Goal: Complete application form

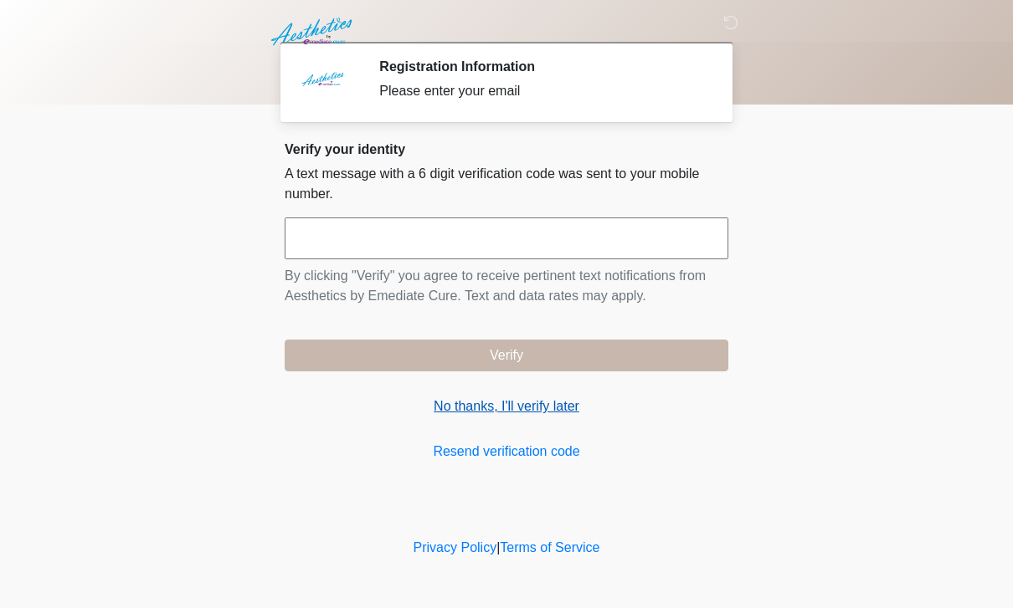
click at [551, 398] on link "No thanks, I'll verify later" at bounding box center [507, 407] width 444 height 20
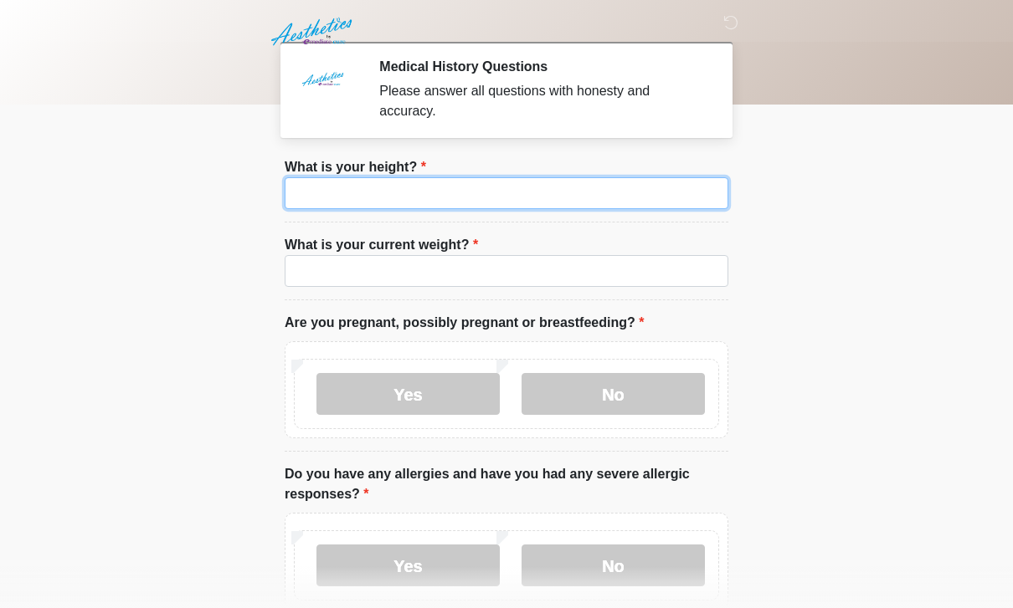
click at [690, 186] on input "What is your height?" at bounding box center [507, 193] width 444 height 32
type input "***"
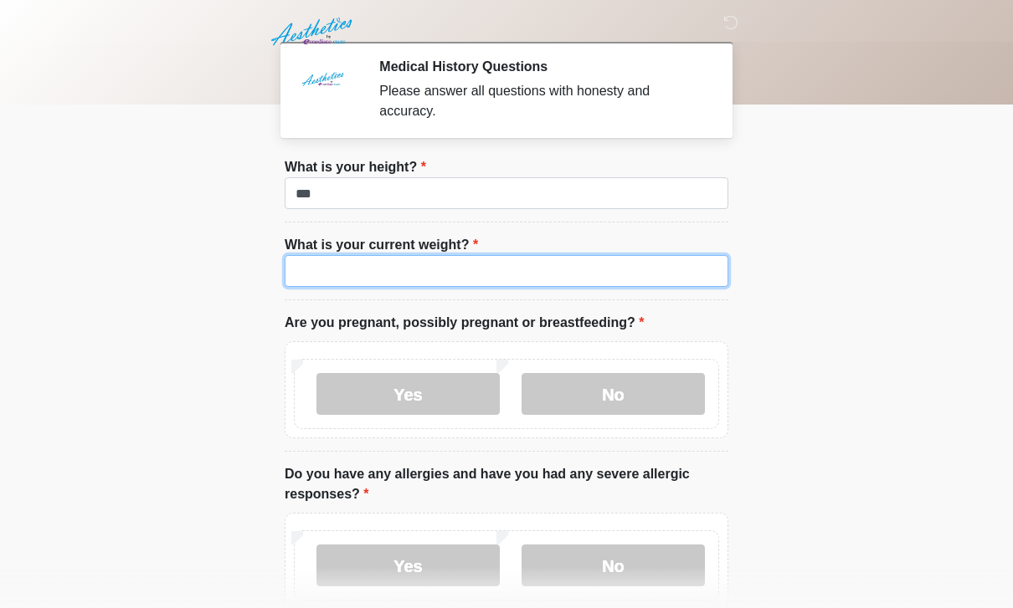
click at [410, 262] on input "What is your current weight?" at bounding box center [507, 271] width 444 height 32
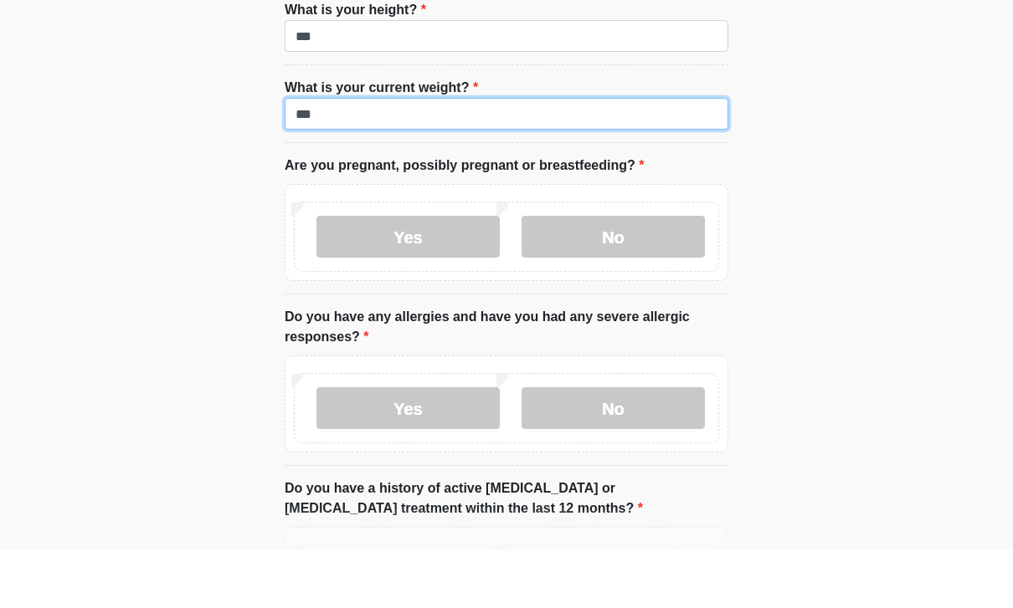
scroll to position [100, 0]
type input "***"
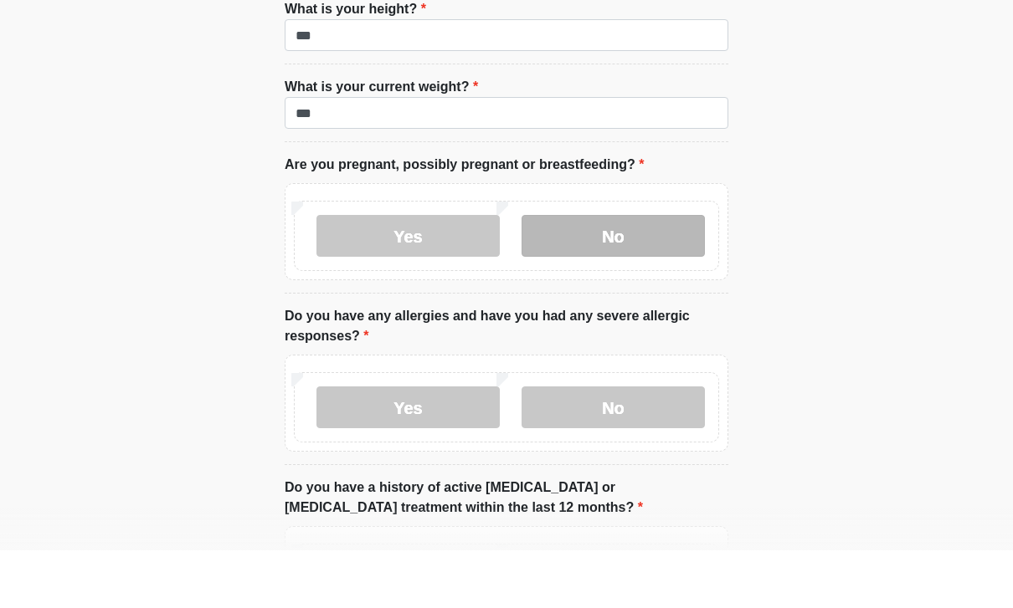
click at [588, 273] on label "No" at bounding box center [612, 294] width 183 height 42
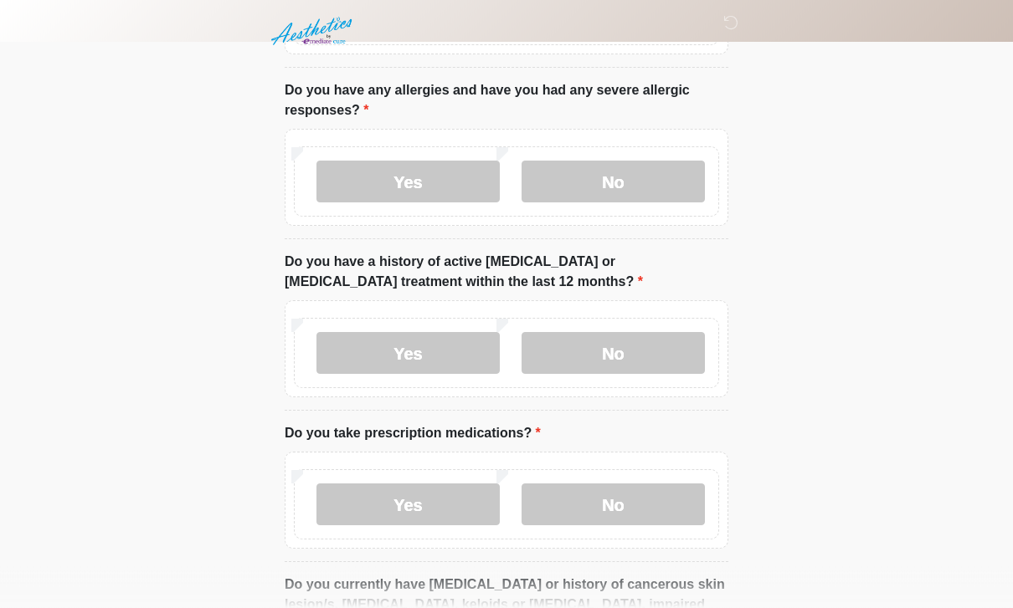
scroll to position [338, 0]
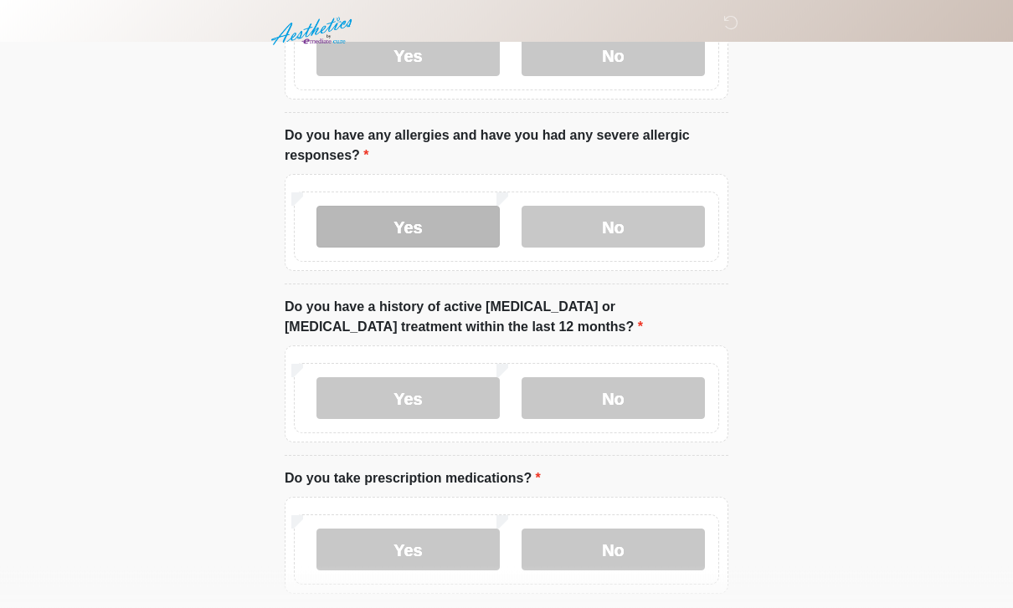
click at [448, 215] on label "Yes" at bounding box center [407, 228] width 183 height 42
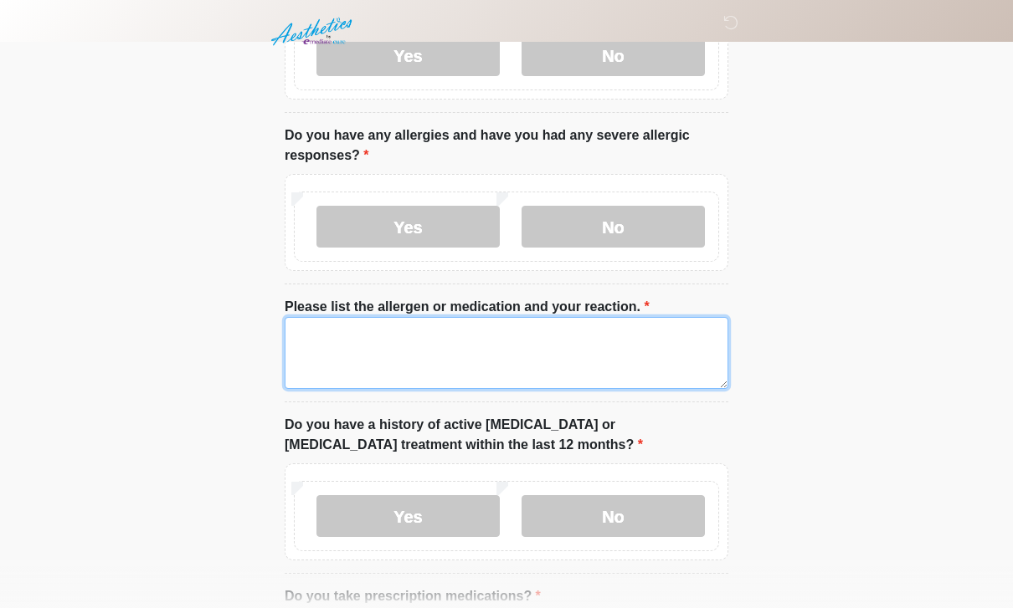
click at [512, 353] on textarea "Please list the allergen or medication and your reaction." at bounding box center [507, 353] width 444 height 72
click at [326, 322] on textarea "*********" at bounding box center [507, 354] width 444 height 72
type textarea "*********"
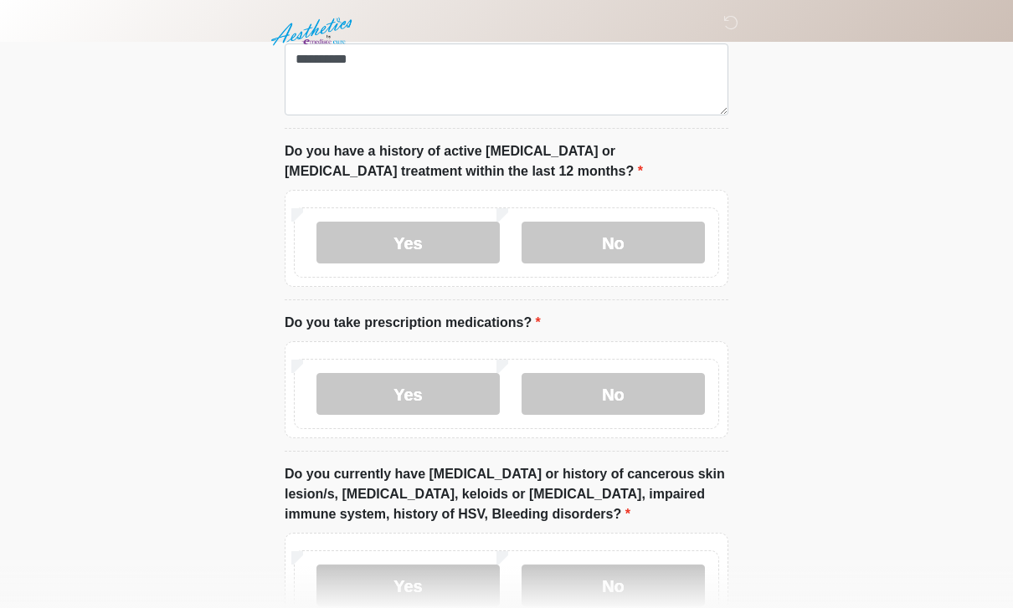
scroll to position [618, 0]
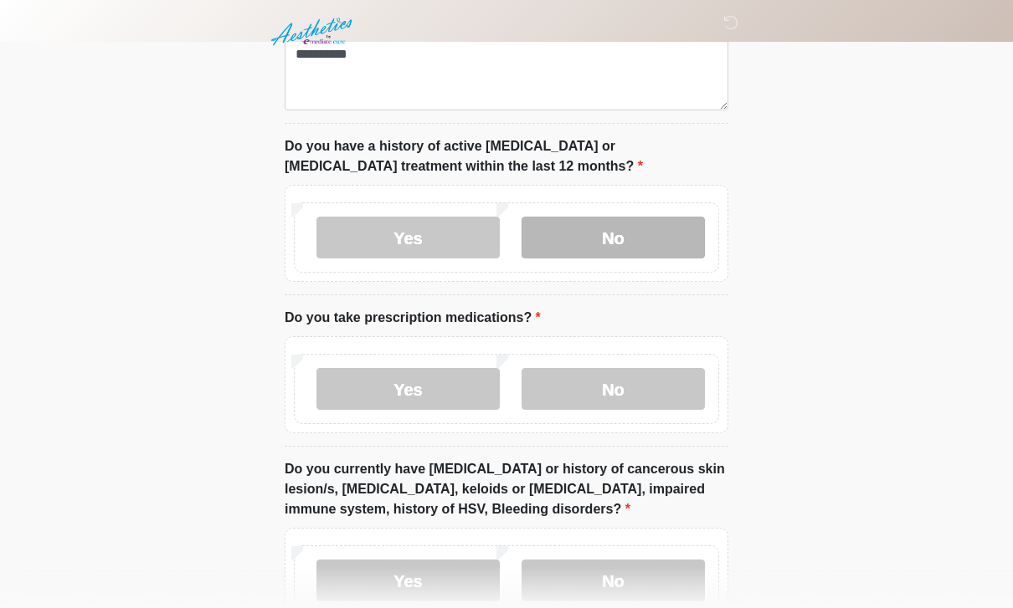
click at [611, 232] on label "No" at bounding box center [612, 238] width 183 height 42
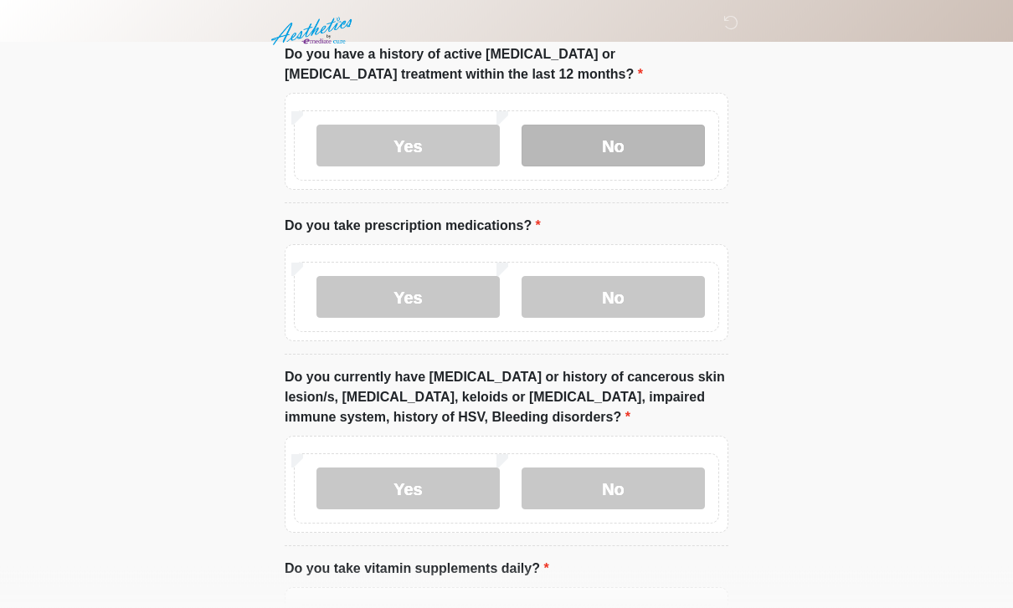
scroll to position [711, 0]
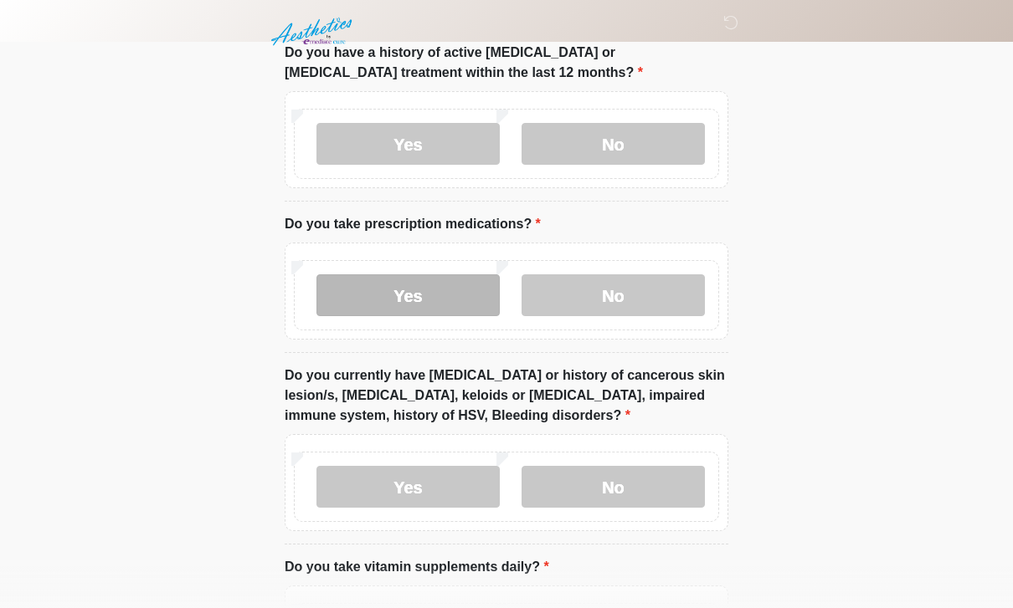
click at [452, 288] on label "Yes" at bounding box center [407, 296] width 183 height 42
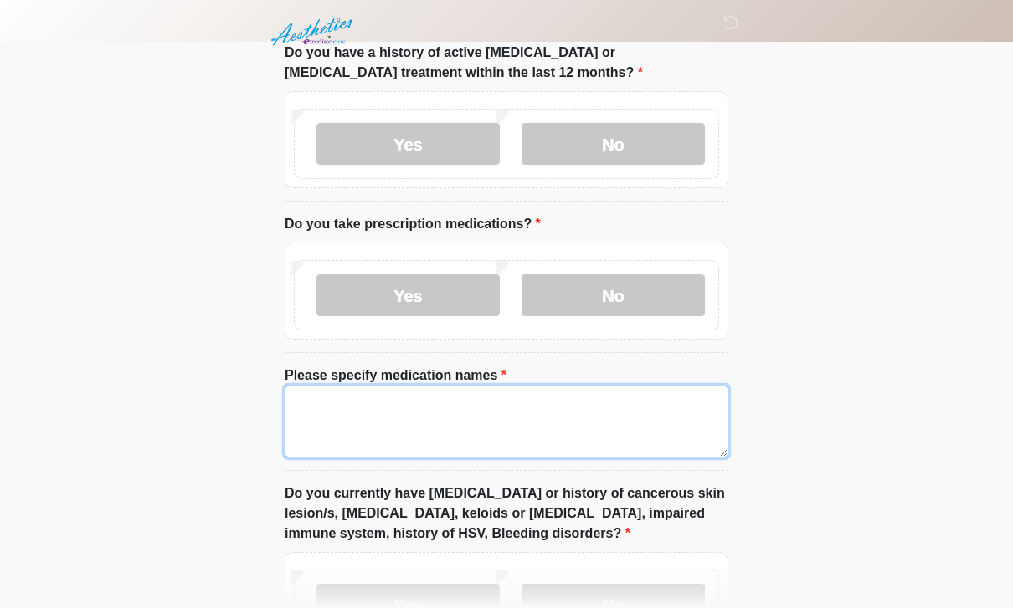
click at [535, 416] on textarea "Please specify medication names" at bounding box center [507, 422] width 444 height 72
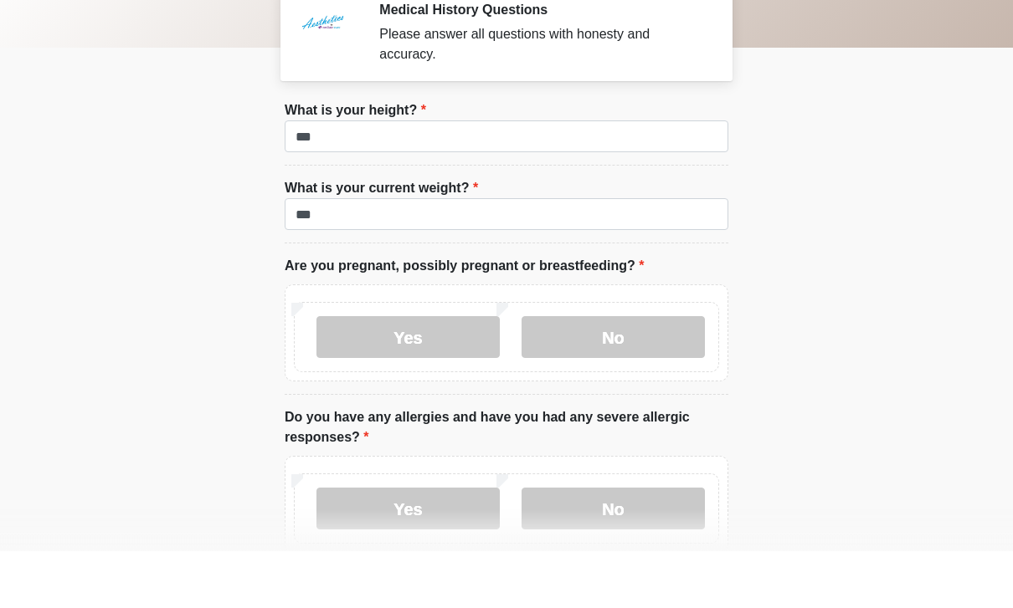
scroll to position [797, 0]
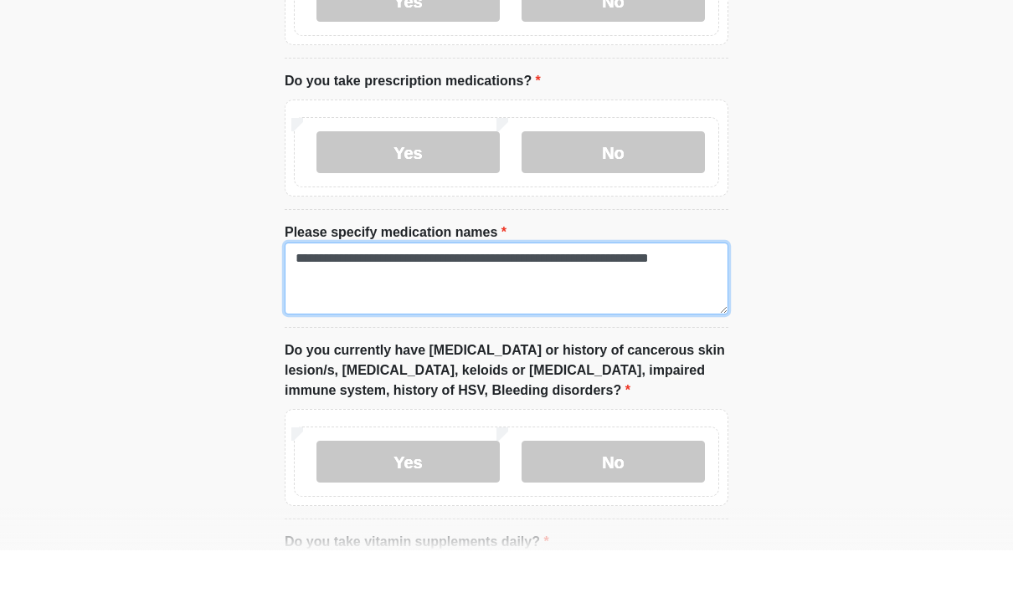
drag, startPoint x: 522, startPoint y: 259, endPoint x: 744, endPoint y: 309, distance: 227.2
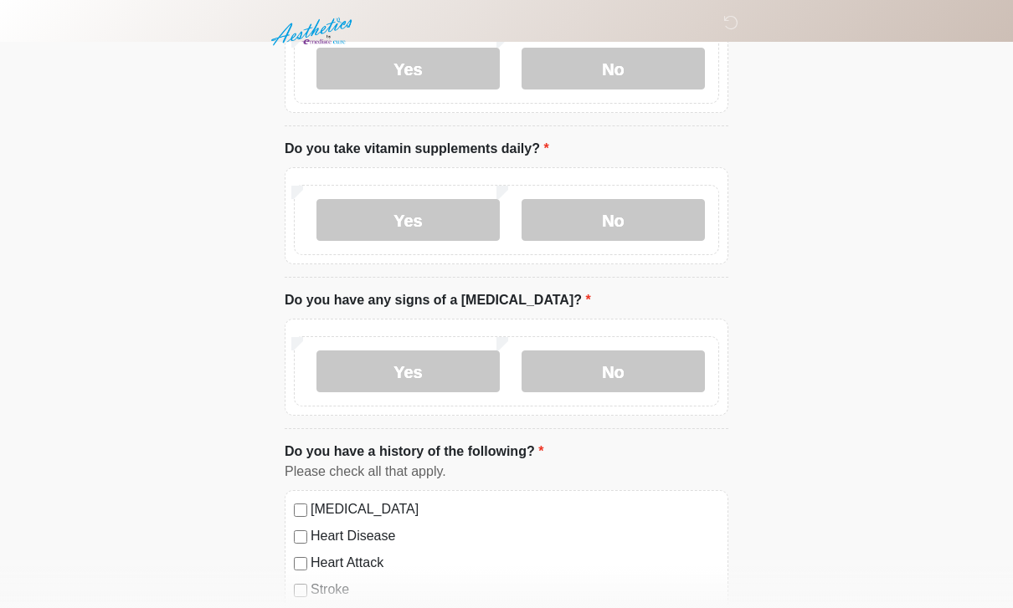
scroll to position [1246, 0]
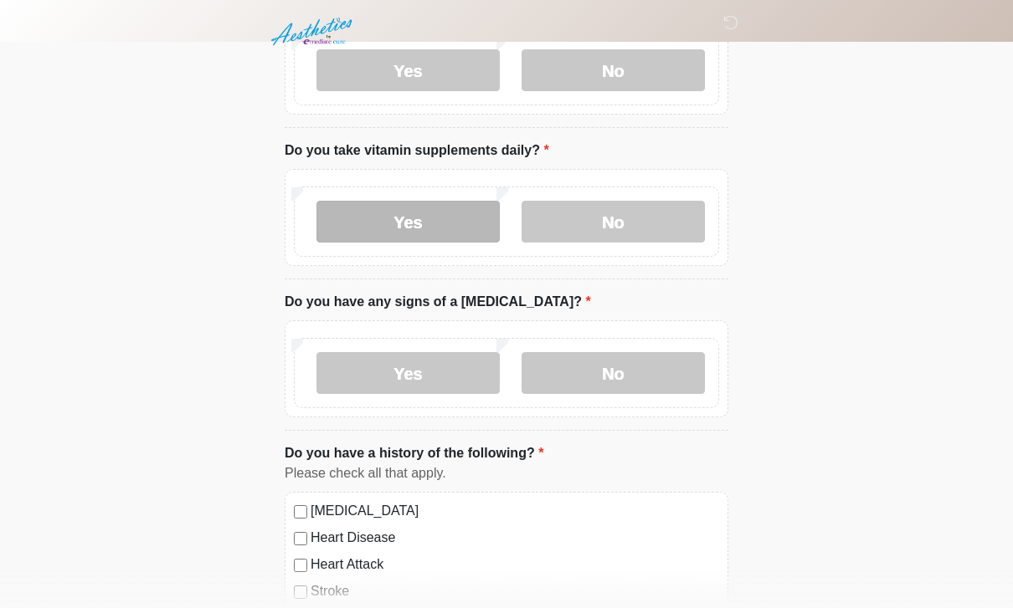
type textarea "**********"
click at [429, 233] on label "Yes" at bounding box center [407, 222] width 183 height 42
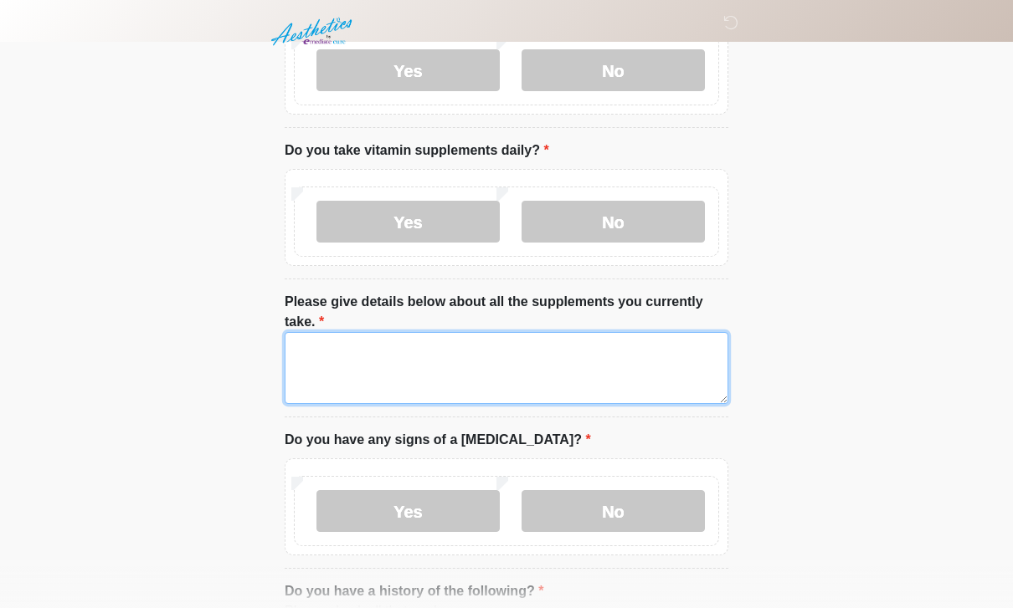
click at [410, 346] on textarea "Please give details below about all the supplements you currently take." at bounding box center [507, 368] width 444 height 72
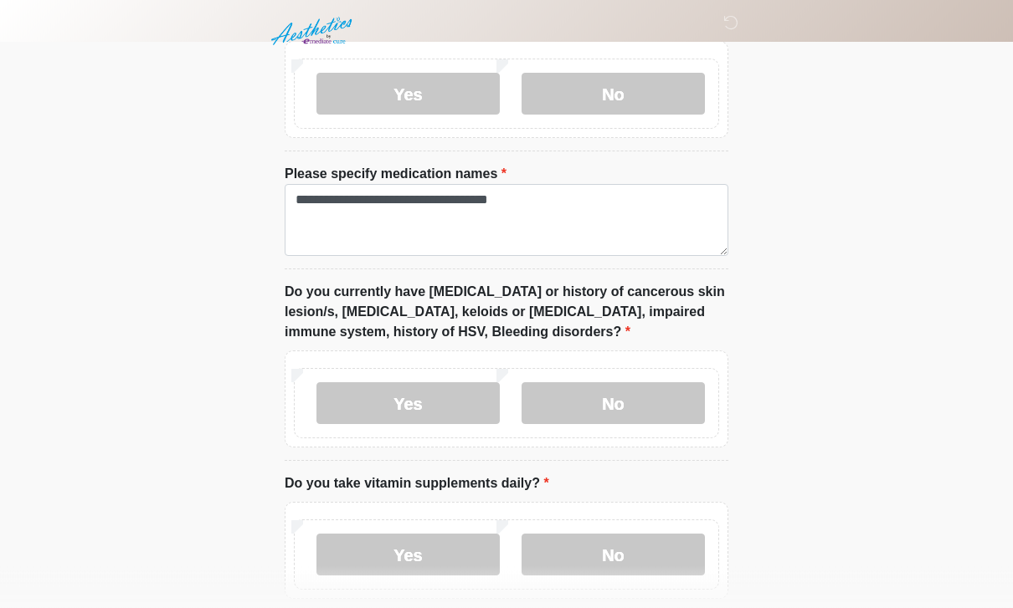
scroll to position [885, 0]
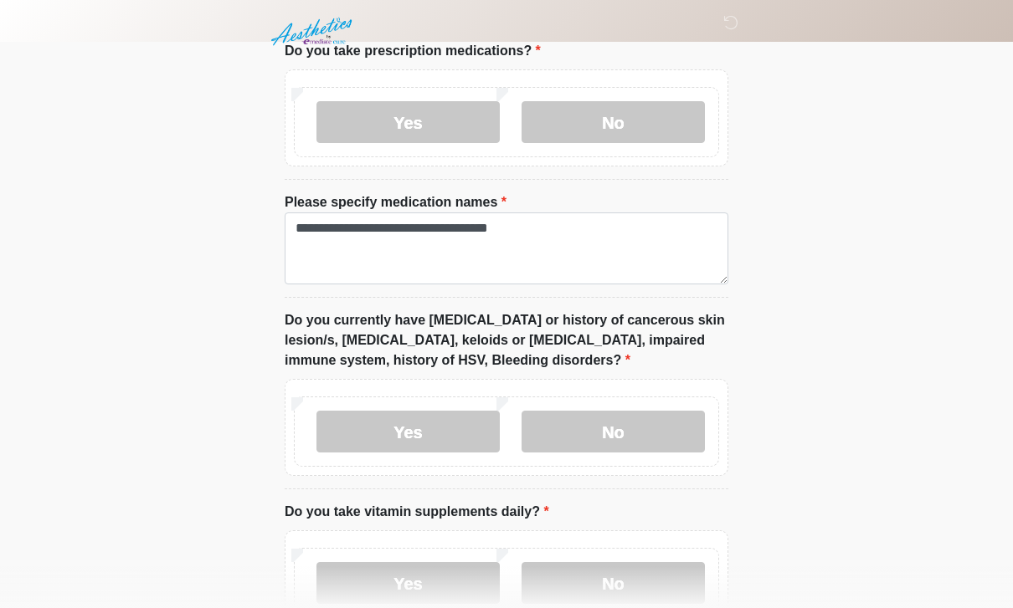
type textarea "**********"
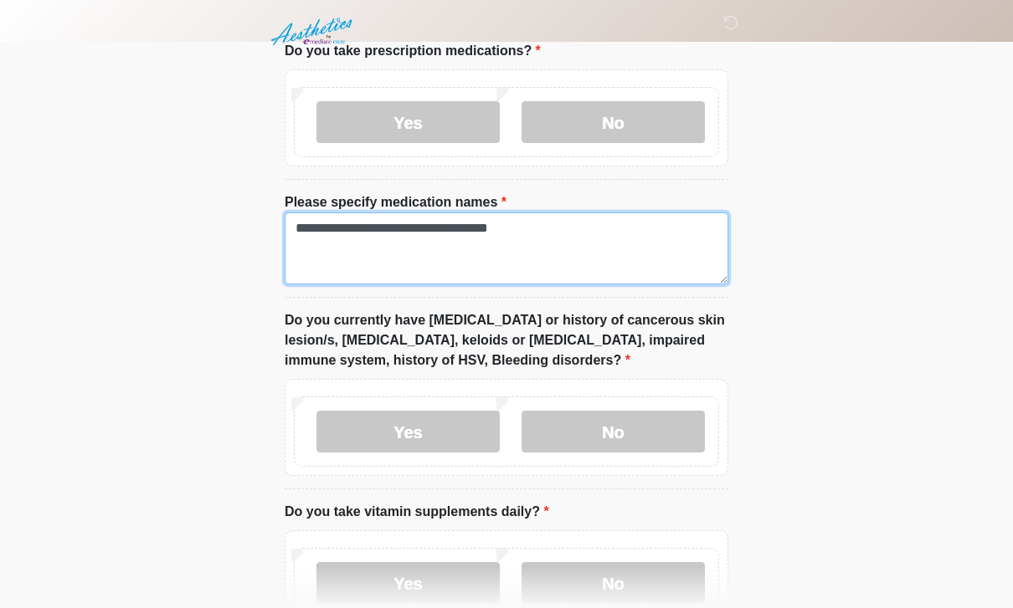
click at [637, 232] on textarea "**********" at bounding box center [507, 249] width 444 height 72
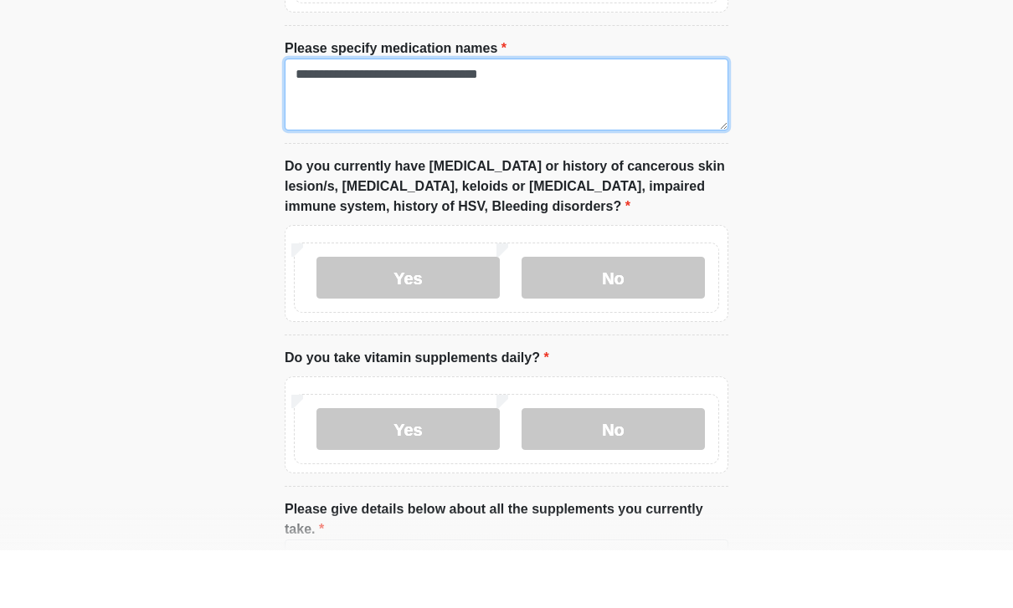
scroll to position [981, 0]
type textarea "**********"
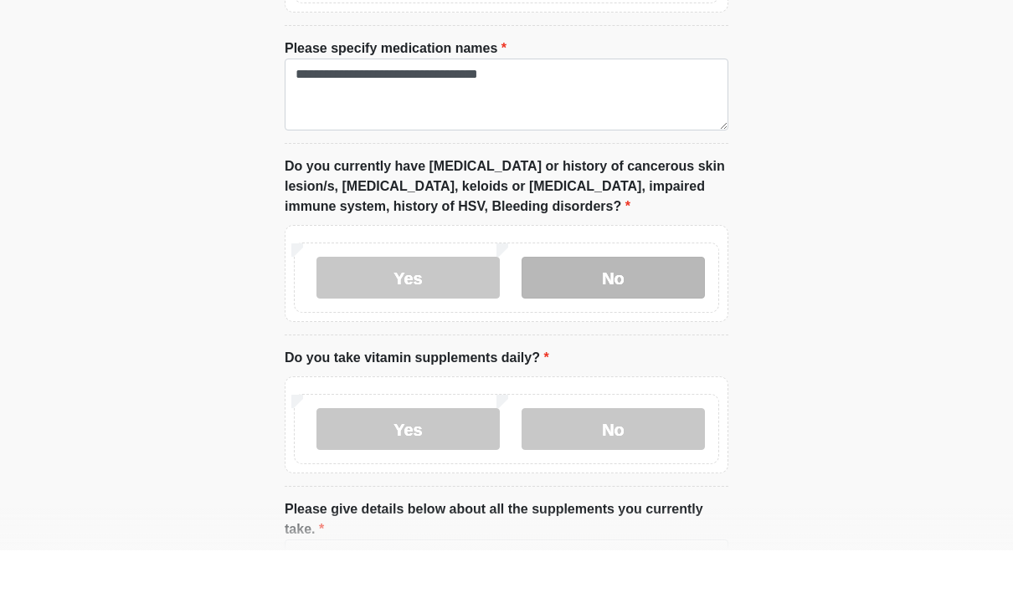
click at [617, 315] on label "No" at bounding box center [612, 336] width 183 height 42
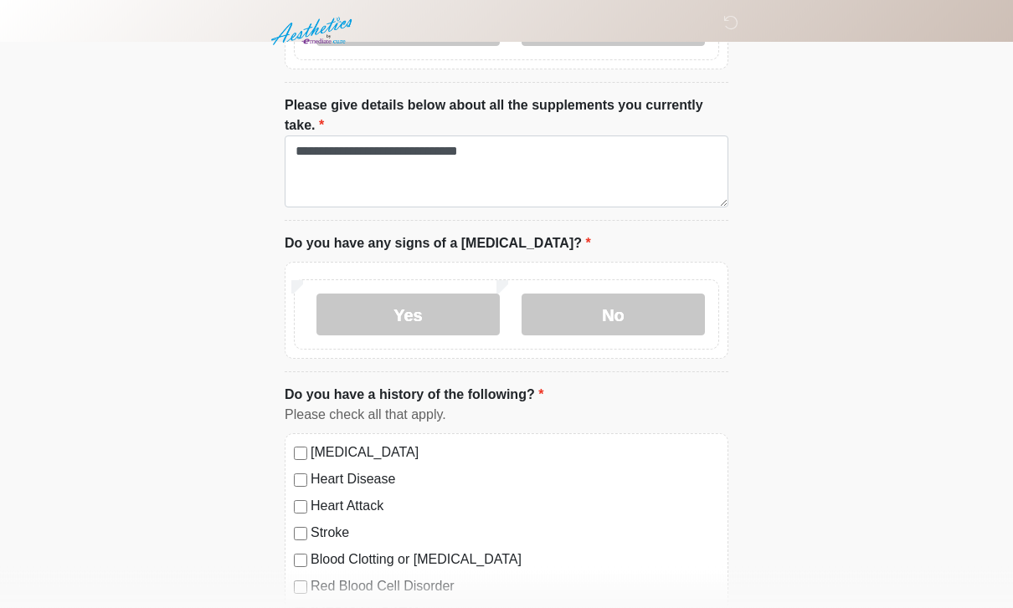
scroll to position [1444, 0]
click at [634, 298] on label "No" at bounding box center [612, 314] width 183 height 42
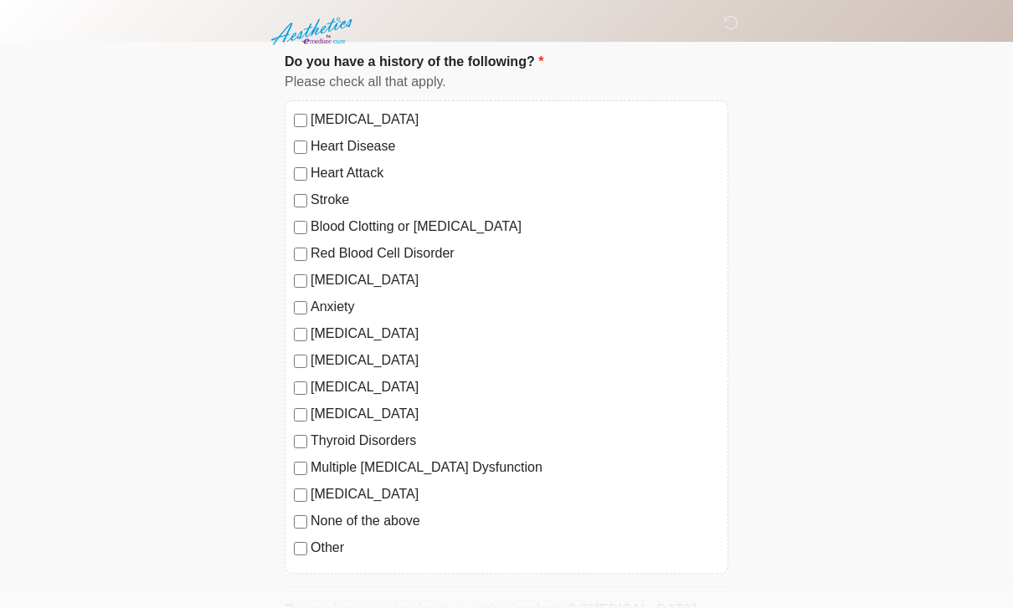
scroll to position [1778, 0]
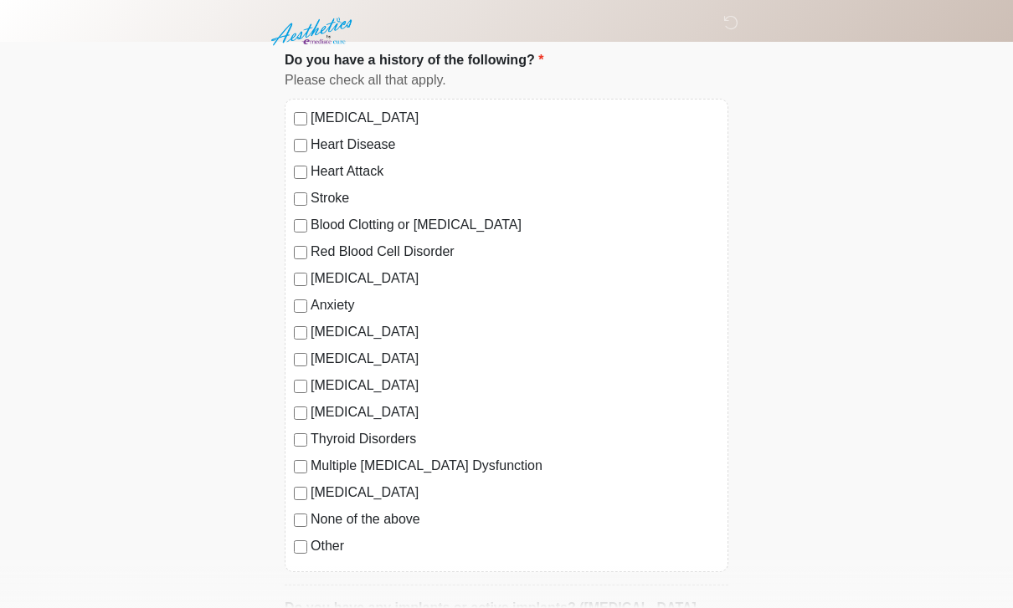
click at [423, 119] on label "[MEDICAL_DATA]" at bounding box center [515, 118] width 408 height 20
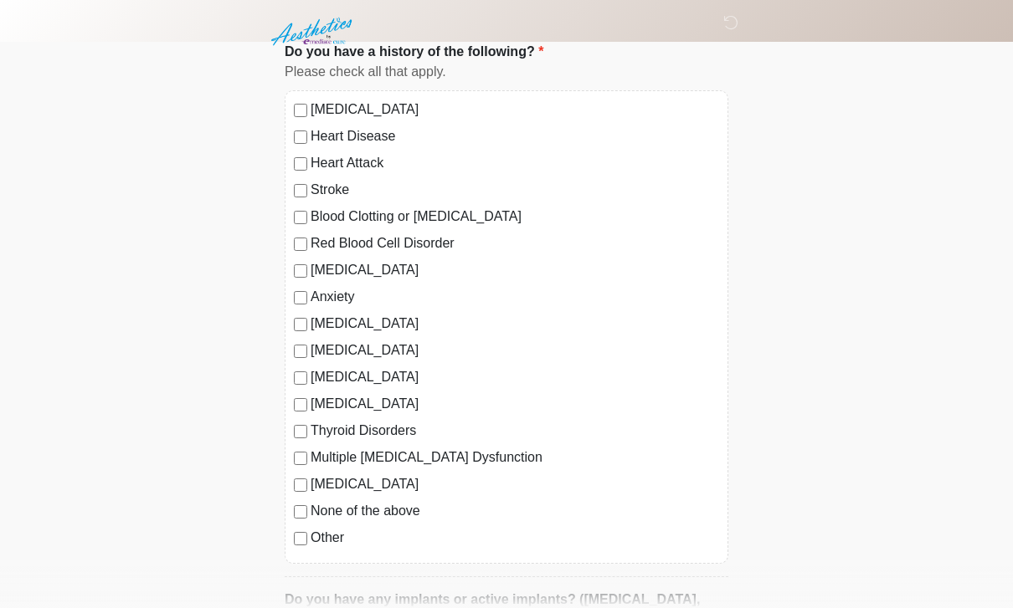
scroll to position [1785, 0]
click at [289, 528] on div "[MEDICAL_DATA] Heart Disease Heart Attack Stroke Blood Clotting or [MEDICAL_DAT…" at bounding box center [507, 328] width 444 height 474
click at [314, 534] on label "Other" at bounding box center [515, 539] width 408 height 20
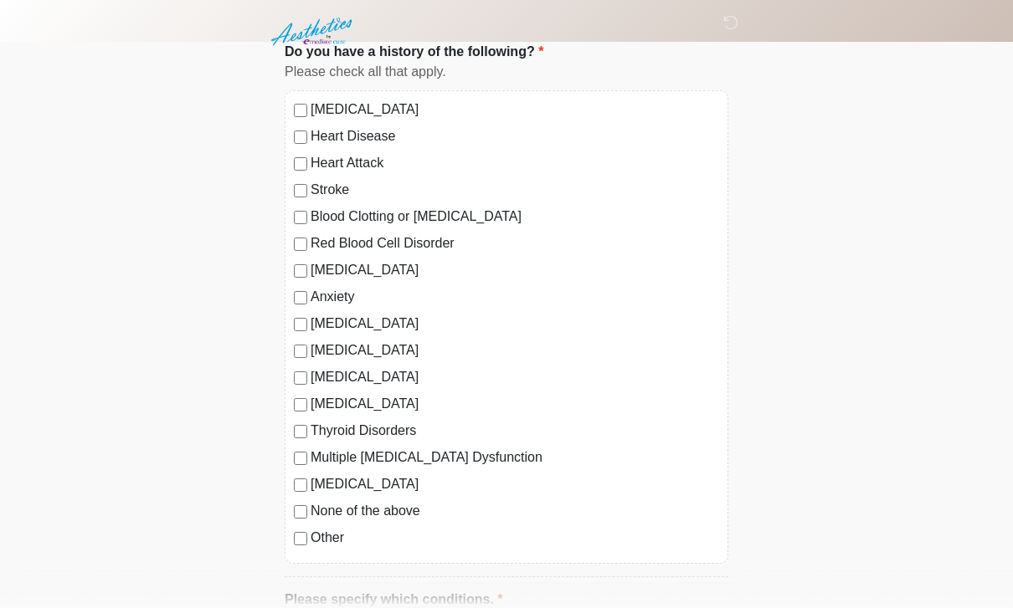
scroll to position [2046, 0]
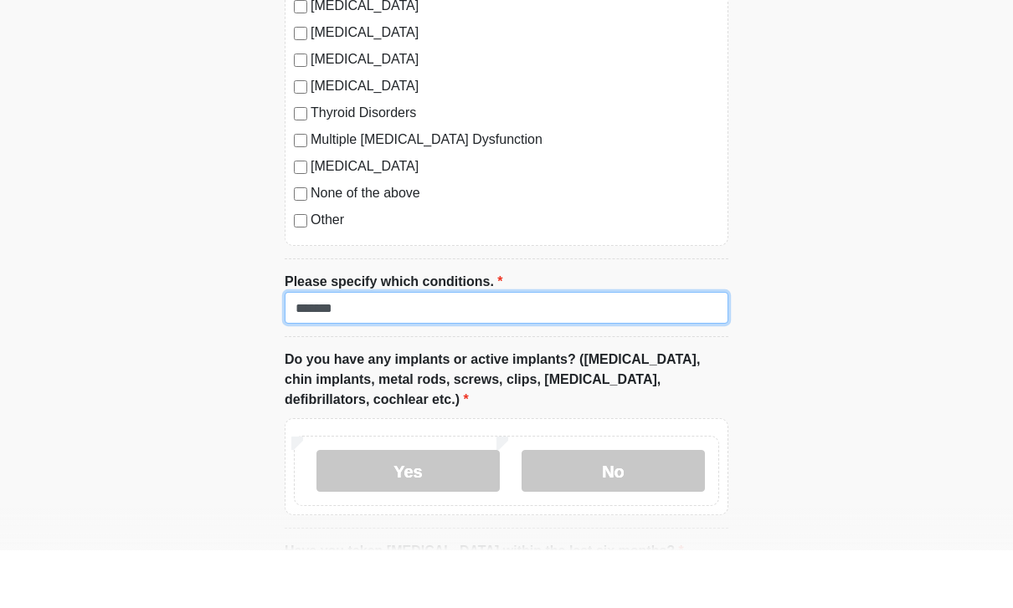
type input "*******"
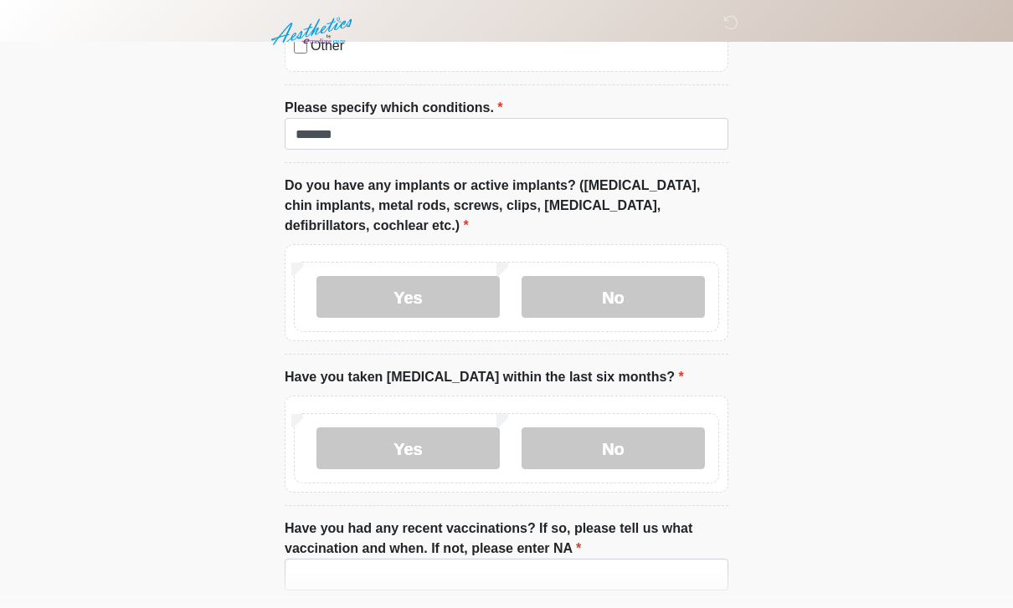
scroll to position [2286, 0]
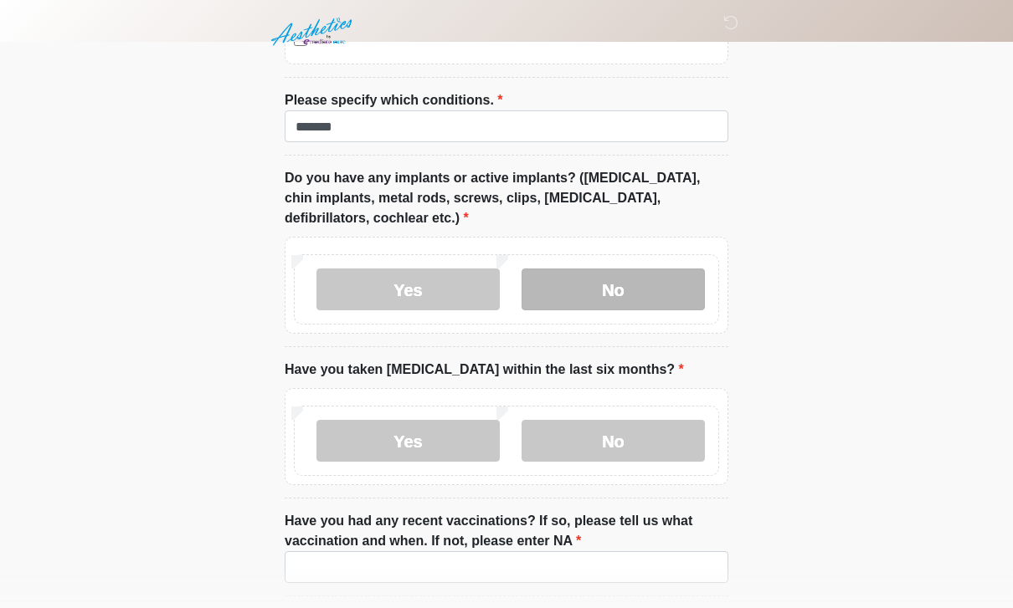
click at [654, 273] on label "No" at bounding box center [612, 290] width 183 height 42
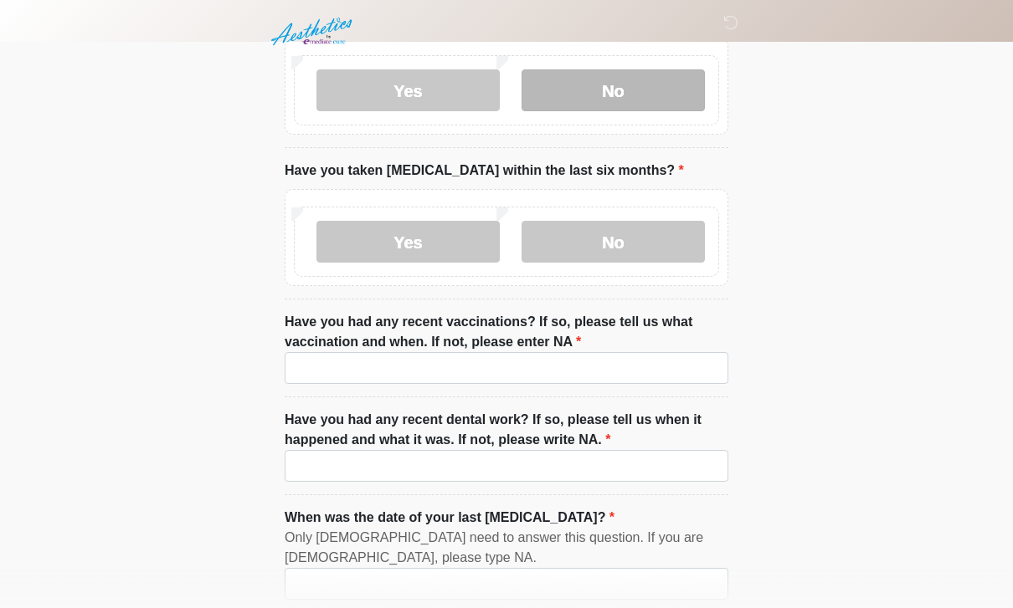
scroll to position [2500, 0]
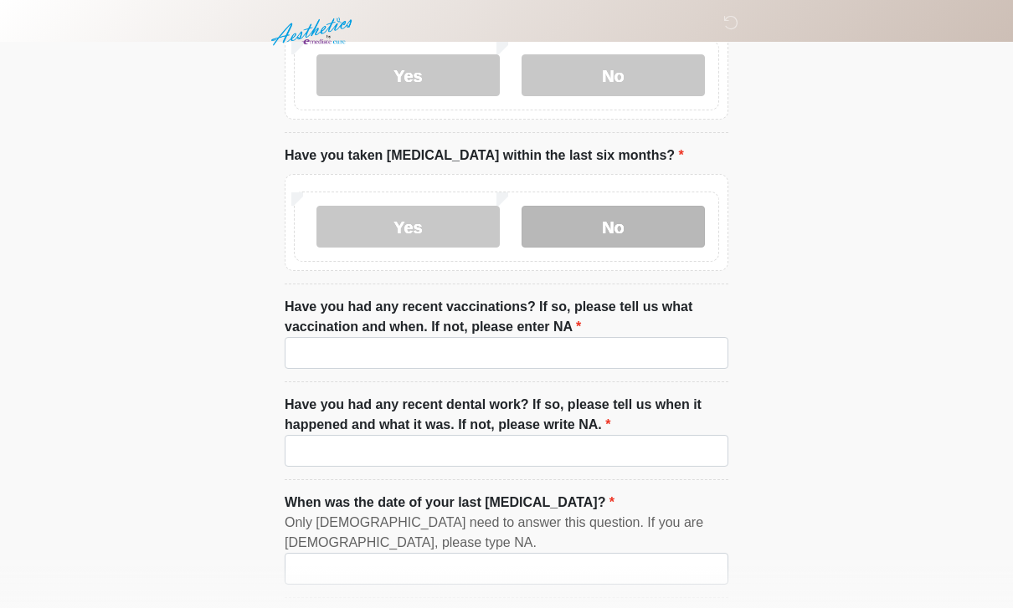
click at [679, 213] on label "No" at bounding box center [612, 227] width 183 height 42
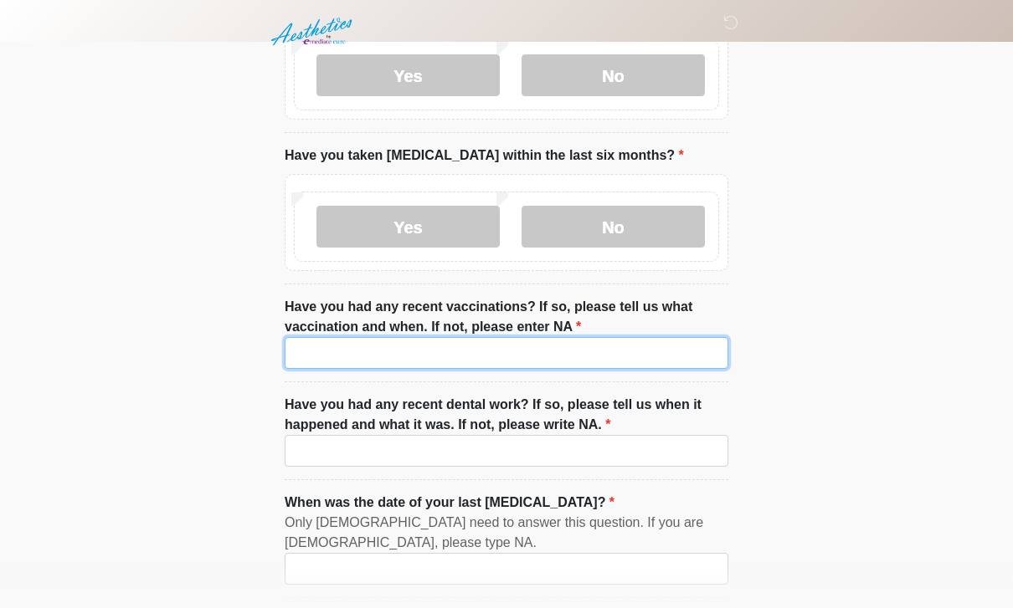
click at [619, 361] on input "Have you had any recent vaccinations? If so, please tell us what vaccination an…" at bounding box center [507, 353] width 444 height 32
type input "*********"
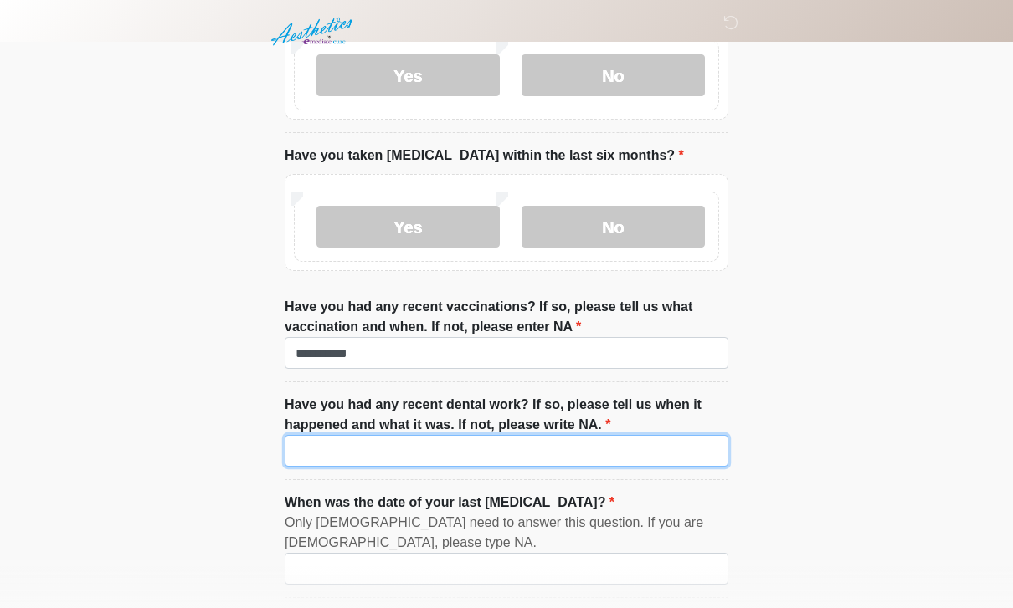
click at [460, 444] on input "Have you had any recent dental work? If so, please tell us when it happened and…" at bounding box center [507, 451] width 444 height 32
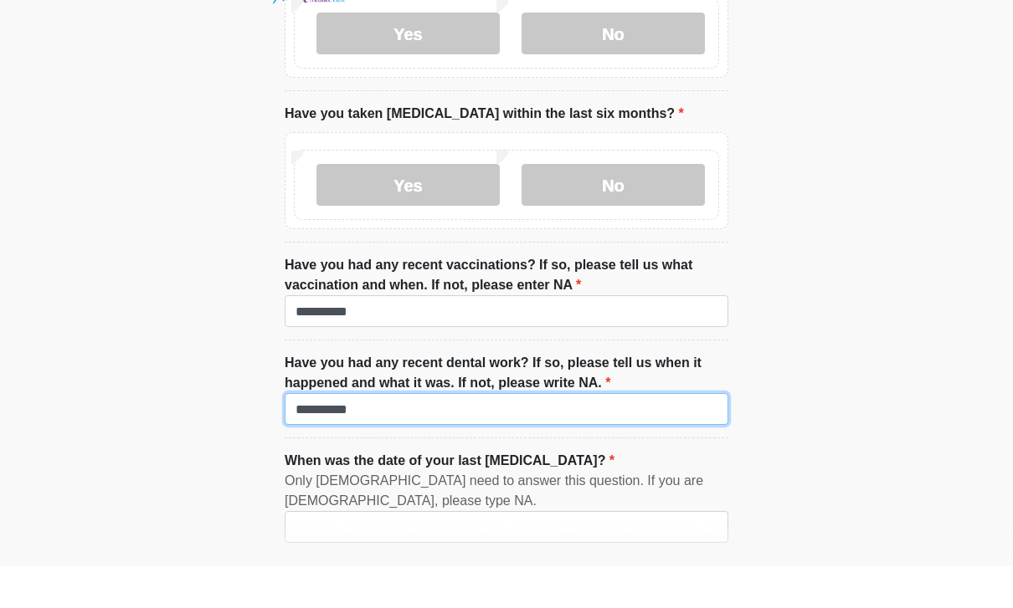
scroll to position [2618, 0]
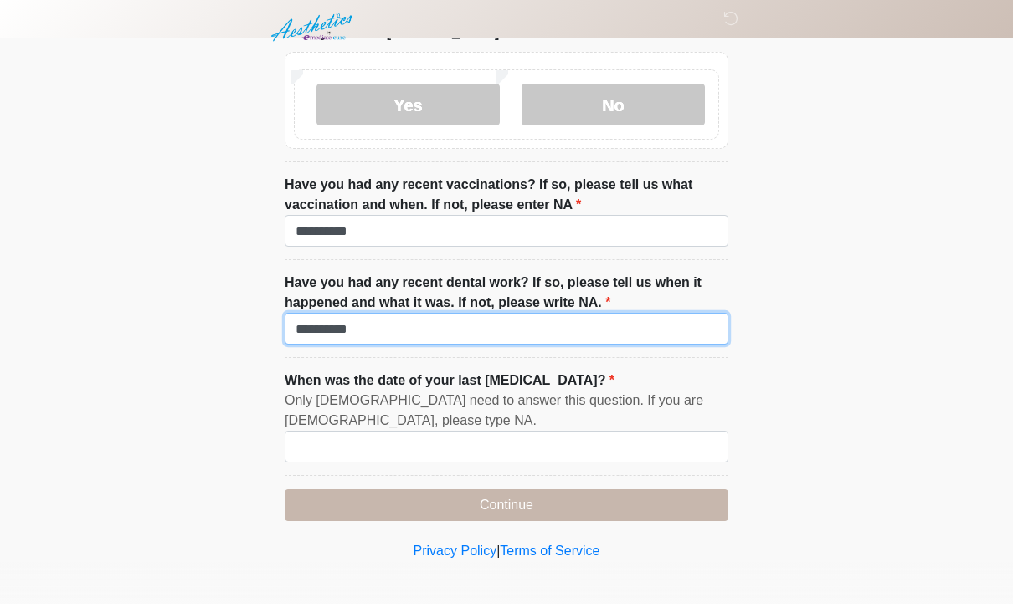
type input "*********"
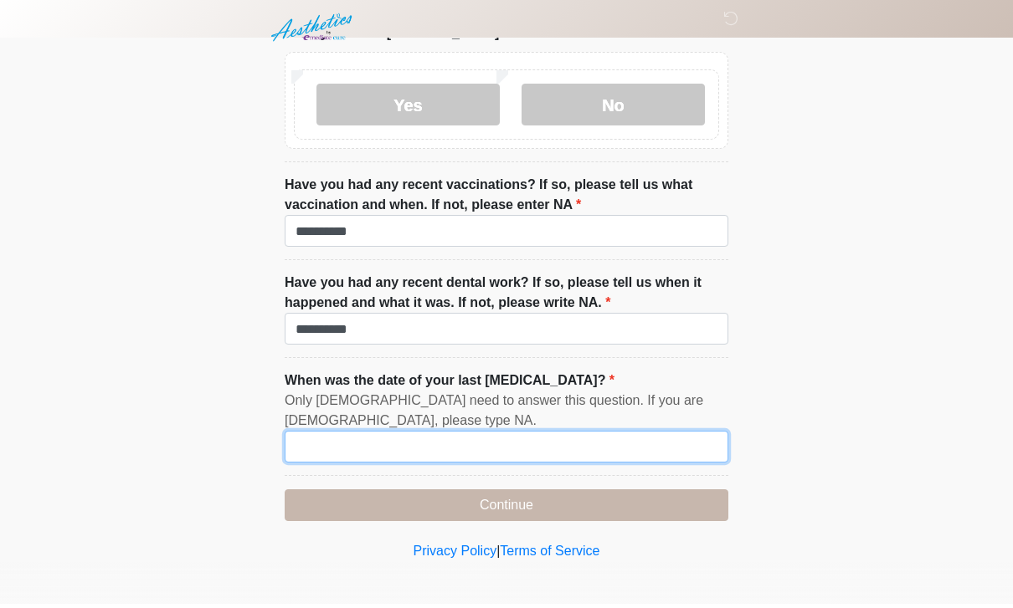
click at [495, 440] on input "When was the date of your last [MEDICAL_DATA]?" at bounding box center [507, 451] width 444 height 32
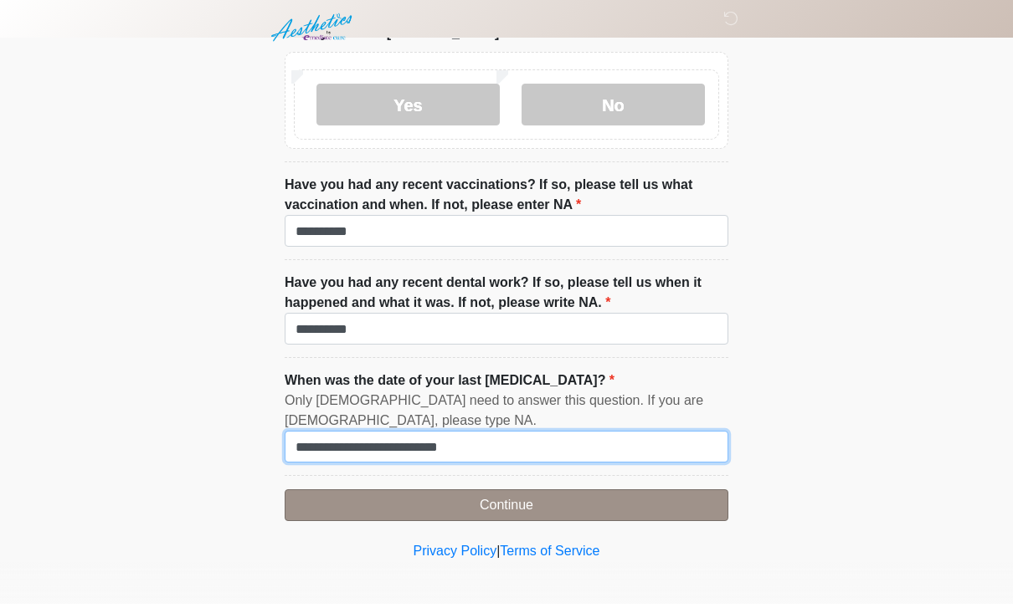
type input "**********"
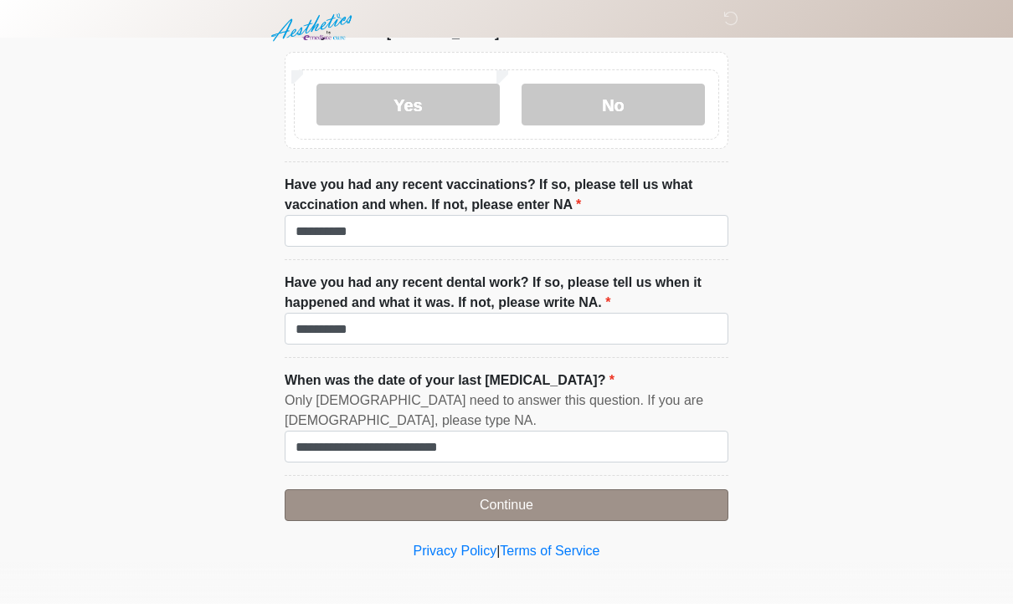
click at [409, 494] on button "Continue" at bounding box center [507, 510] width 444 height 32
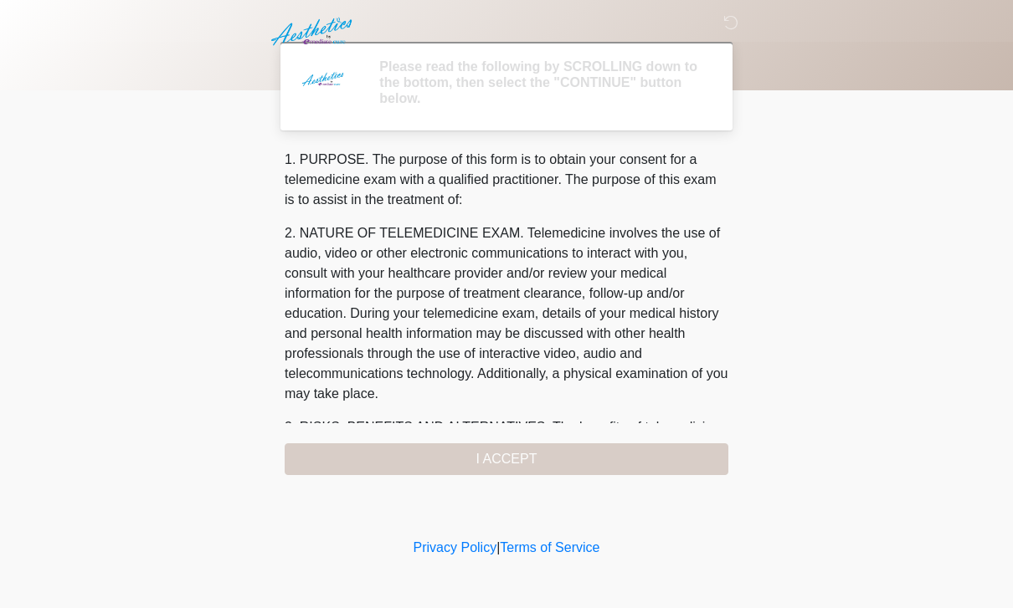
scroll to position [0, 0]
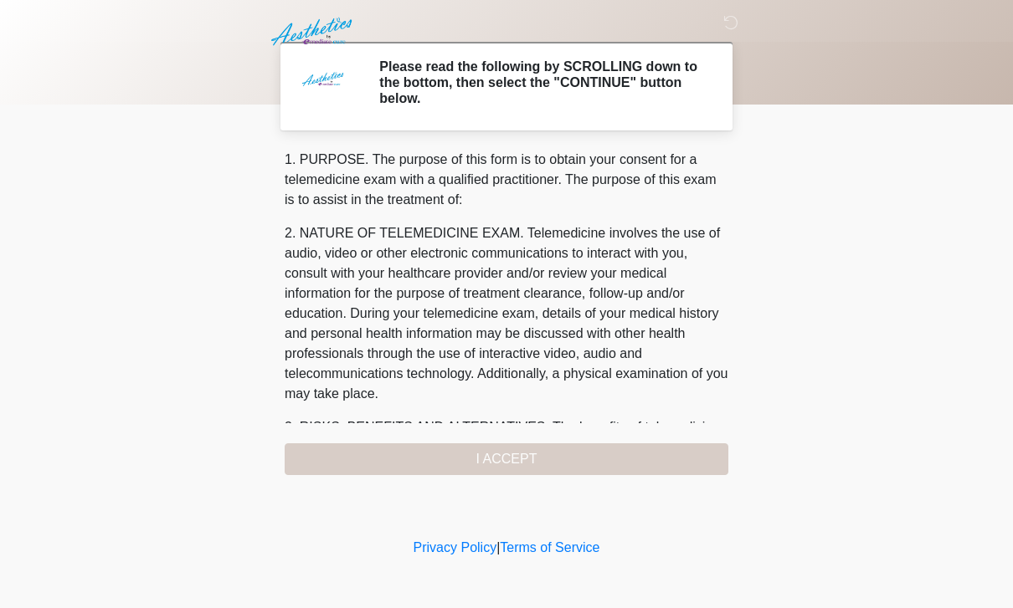
click at [550, 434] on div "1. PURPOSE. The purpose of this form is to obtain your consent for a telemedici…" at bounding box center [507, 313] width 444 height 326
click at [613, 458] on div "1. PURPOSE. The purpose of this form is to obtain your consent for a telemedici…" at bounding box center [507, 313] width 444 height 326
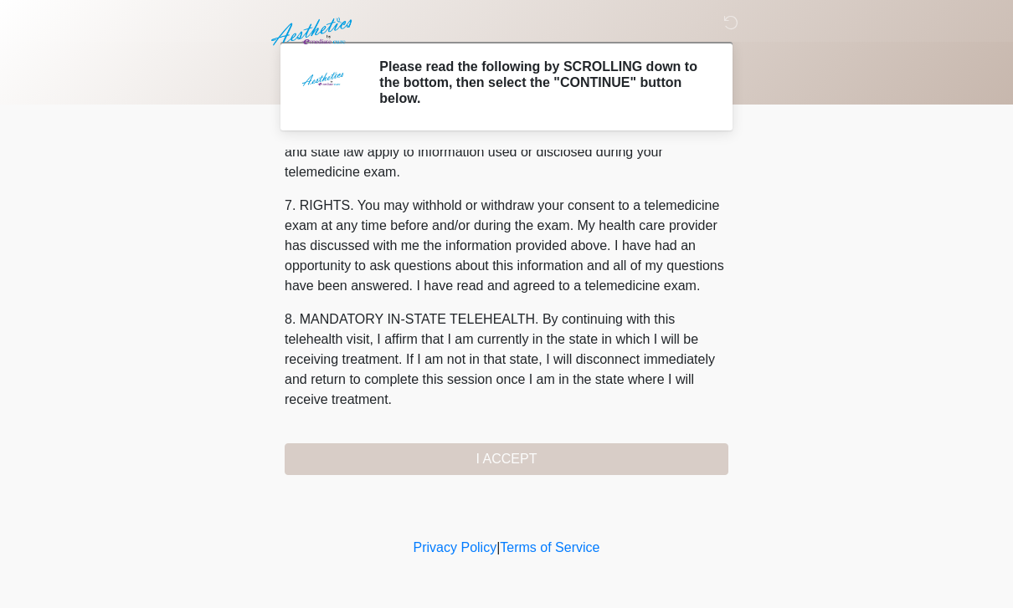
click at [506, 460] on div "1. PURPOSE. The purpose of this form is to obtain your consent for a telemedici…" at bounding box center [507, 313] width 444 height 326
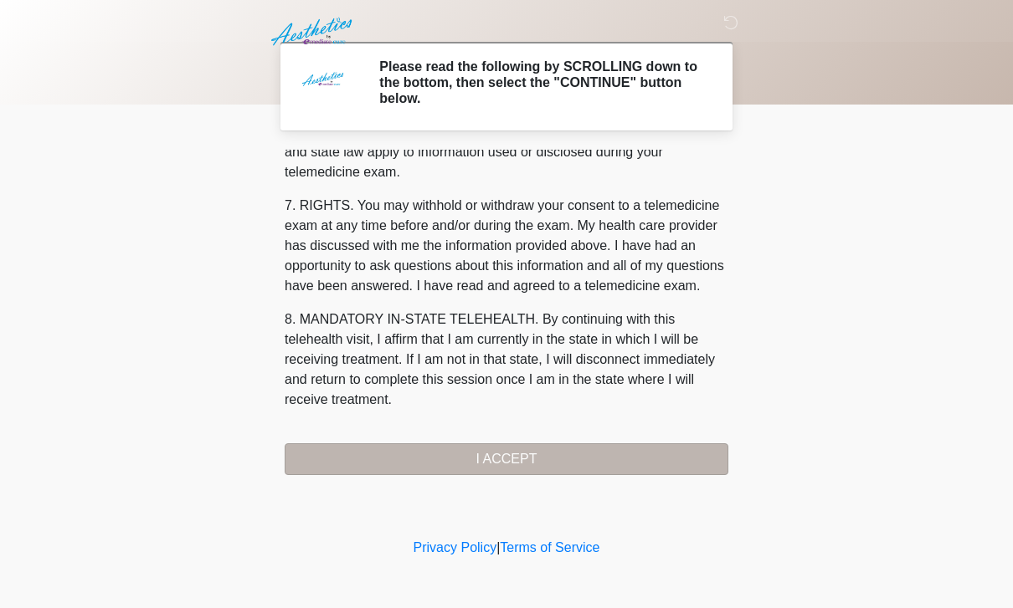
click at [509, 458] on button "I ACCEPT" at bounding box center [507, 460] width 444 height 32
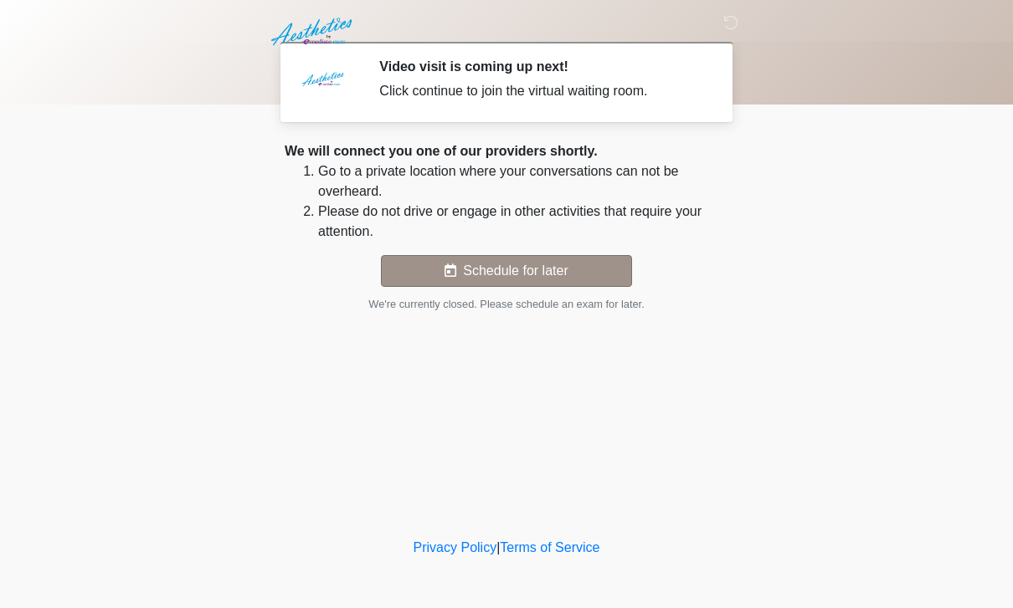
click at [530, 270] on button "Schedule for later" at bounding box center [506, 271] width 251 height 32
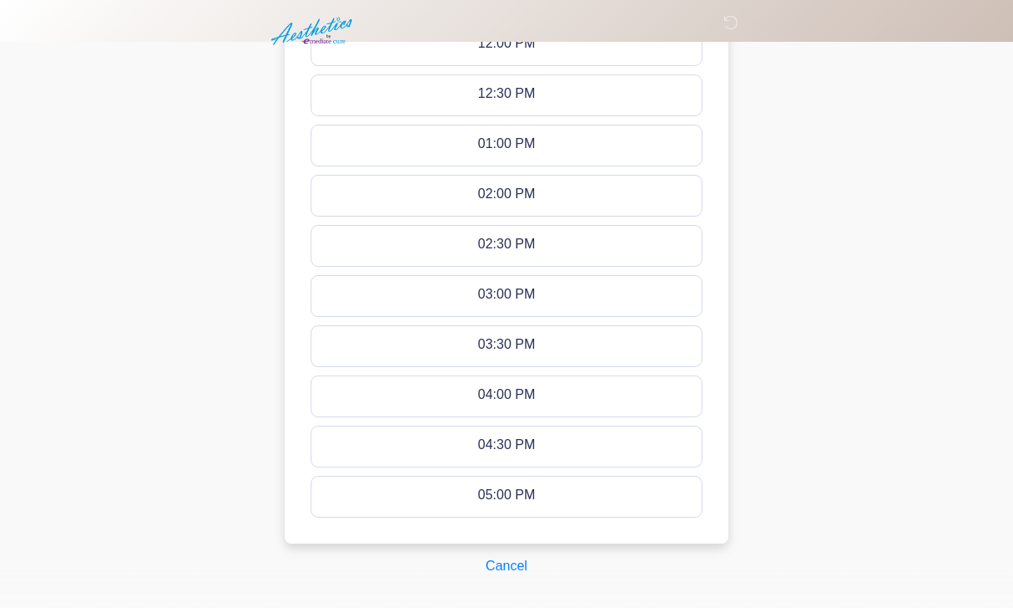
scroll to position [754, 0]
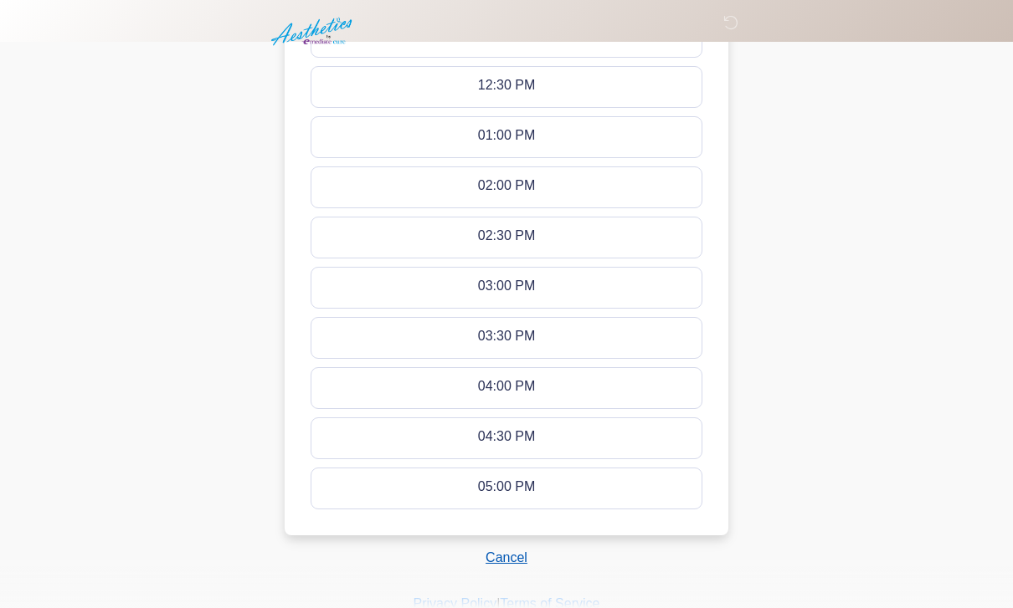
click at [499, 553] on button "Cancel" at bounding box center [507, 558] width 64 height 32
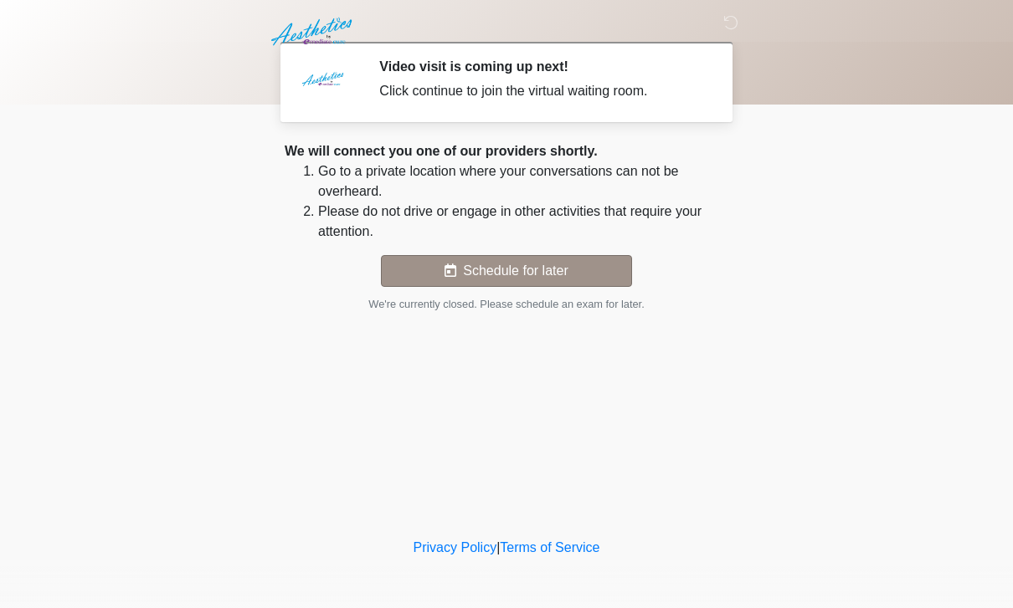
click at [551, 274] on button "Schedule for later" at bounding box center [506, 271] width 251 height 32
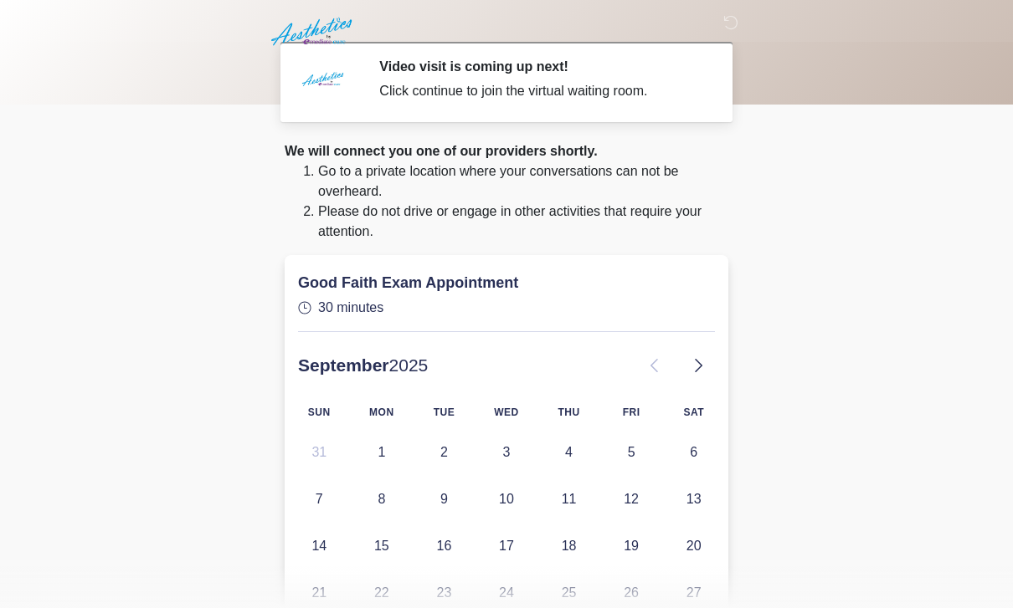
click at [721, 32] on div at bounding box center [494, 32] width 502 height 64
click at [719, 15] on div at bounding box center [494, 32] width 502 height 64
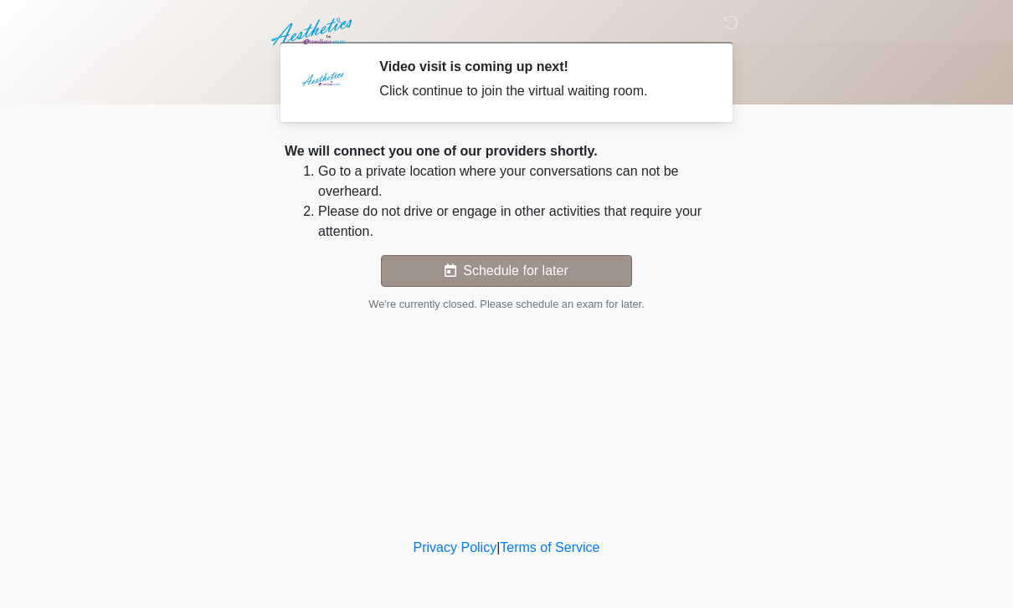
click at [526, 281] on button "Schedule for later" at bounding box center [506, 271] width 251 height 32
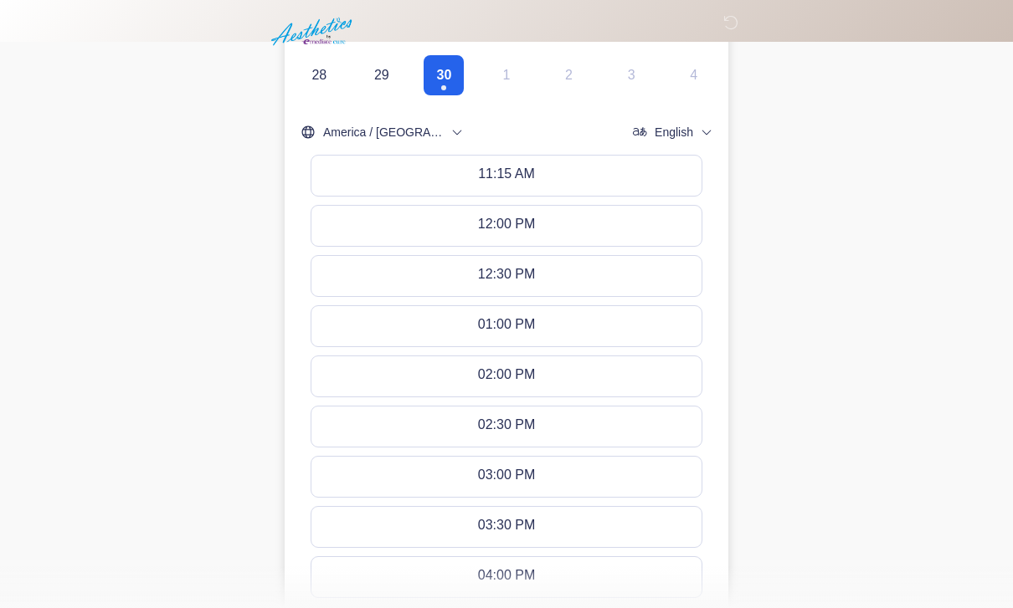
scroll to position [566, 0]
